Goal: Information Seeking & Learning: Find specific fact

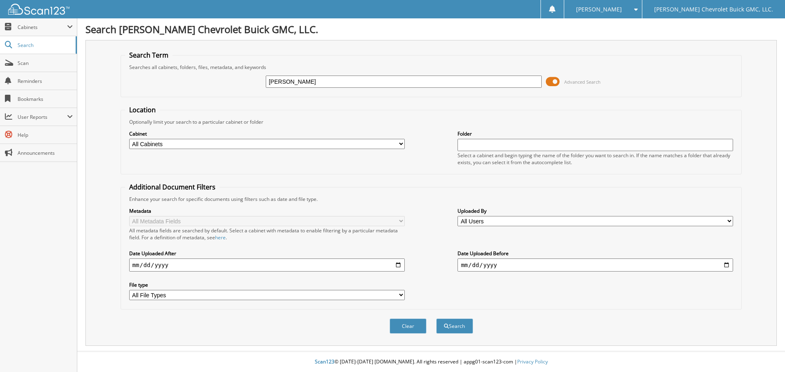
type input "[PERSON_NAME]"
click at [253, 142] on select "All Cabinets CAR DEALS EXTENDED WARRANTY & 3M PARTS SERVICE RO Needs Filing" at bounding box center [266, 144] width 275 height 10
select select "32623"
click at [129, 139] on select "All Cabinets CAR DEALS EXTENDED WARRANTY & 3M PARTS SERVICE RO Needs Filing" at bounding box center [266, 144] width 275 height 10
click at [452, 327] on button "Search" at bounding box center [454, 326] width 37 height 15
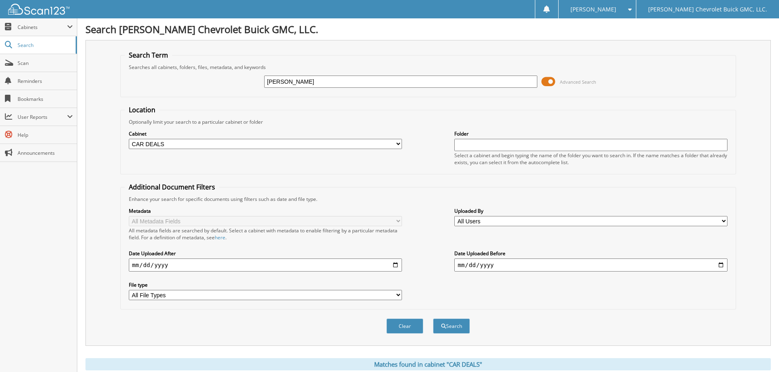
click at [137, 267] on input "date" at bounding box center [265, 265] width 273 height 13
click at [479, 143] on input "text" at bounding box center [590, 145] width 273 height 12
type input "[PERSON_NAME]"
click at [433, 319] on button "Search" at bounding box center [451, 326] width 37 height 15
click at [131, 263] on input "date" at bounding box center [265, 265] width 273 height 13
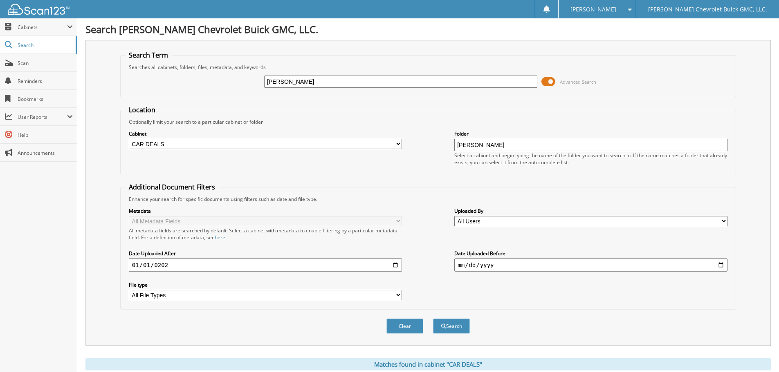
type input "[DATE]"
click at [343, 296] on select "All File Types LNK PDF" at bounding box center [265, 295] width 273 height 10
click at [460, 326] on button "Search" at bounding box center [451, 326] width 37 height 15
click at [546, 79] on span at bounding box center [548, 82] width 14 height 12
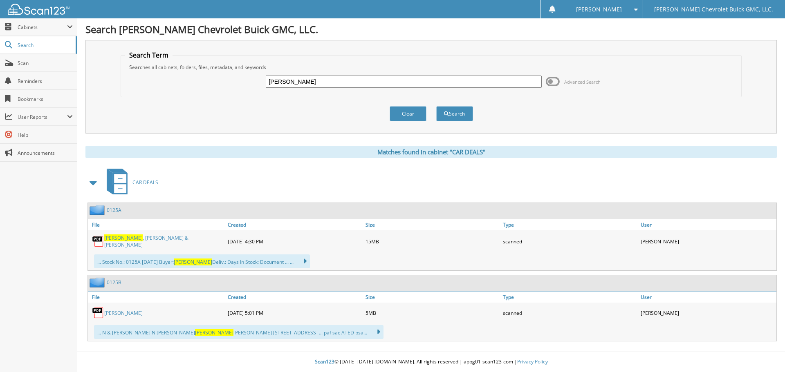
click at [158, 240] on link "Fraker , Lauren N & Nathan A" at bounding box center [163, 242] width 119 height 14
